Goal: Navigation & Orientation: Find specific page/section

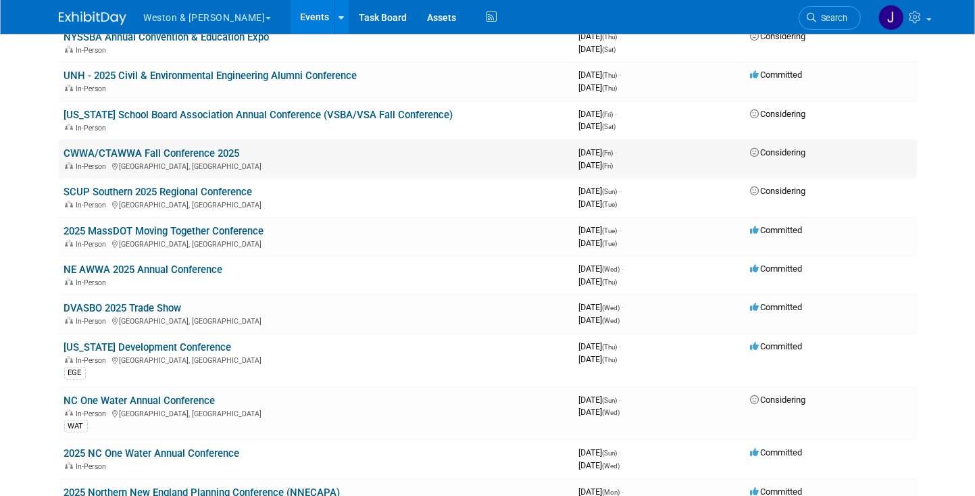
scroll to position [878, 0]
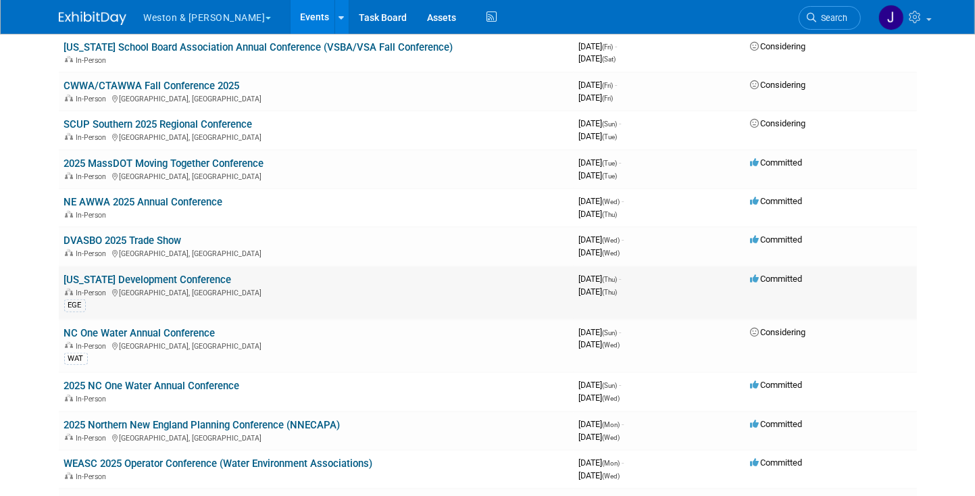
click at [153, 274] on link "[US_STATE] Development Conference" at bounding box center [148, 280] width 168 height 12
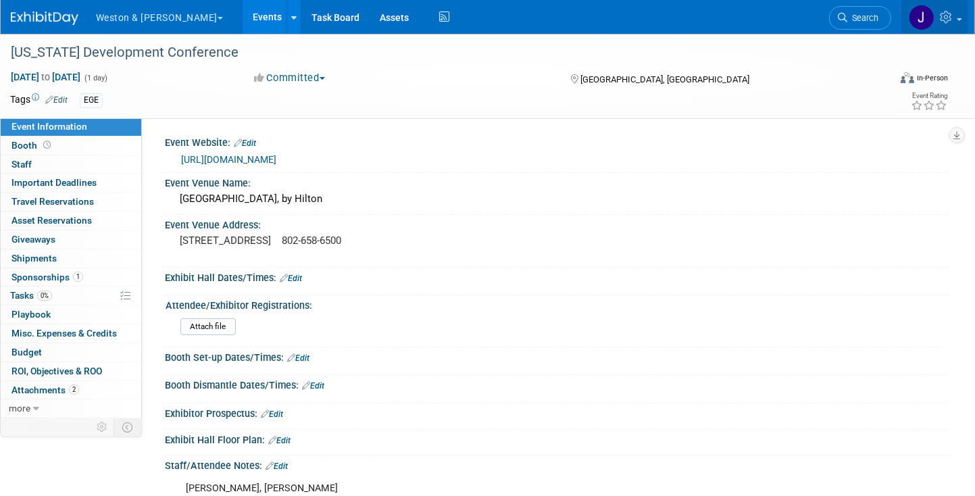
click at [925, 14] on img at bounding box center [922, 18] width 26 height 26
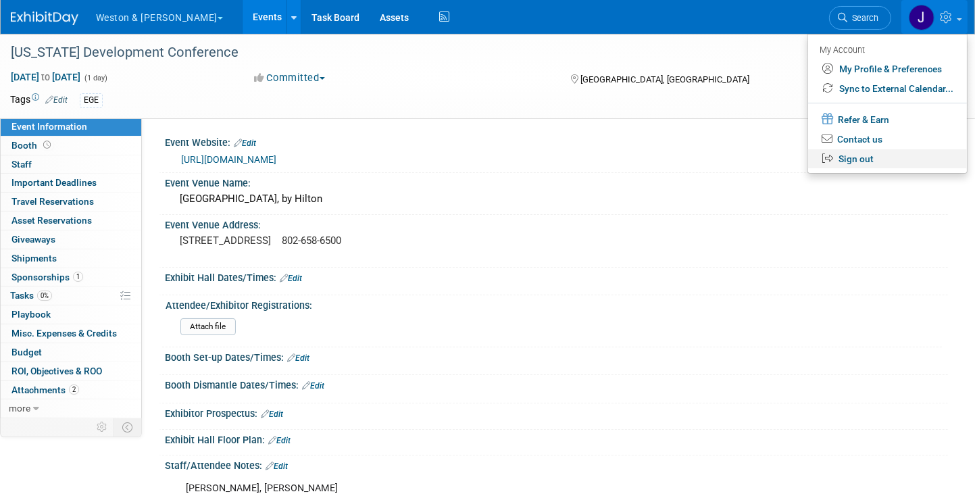
click at [859, 155] on link "Sign out" at bounding box center [887, 159] width 159 height 20
